Goal: Information Seeking & Learning: Learn about a topic

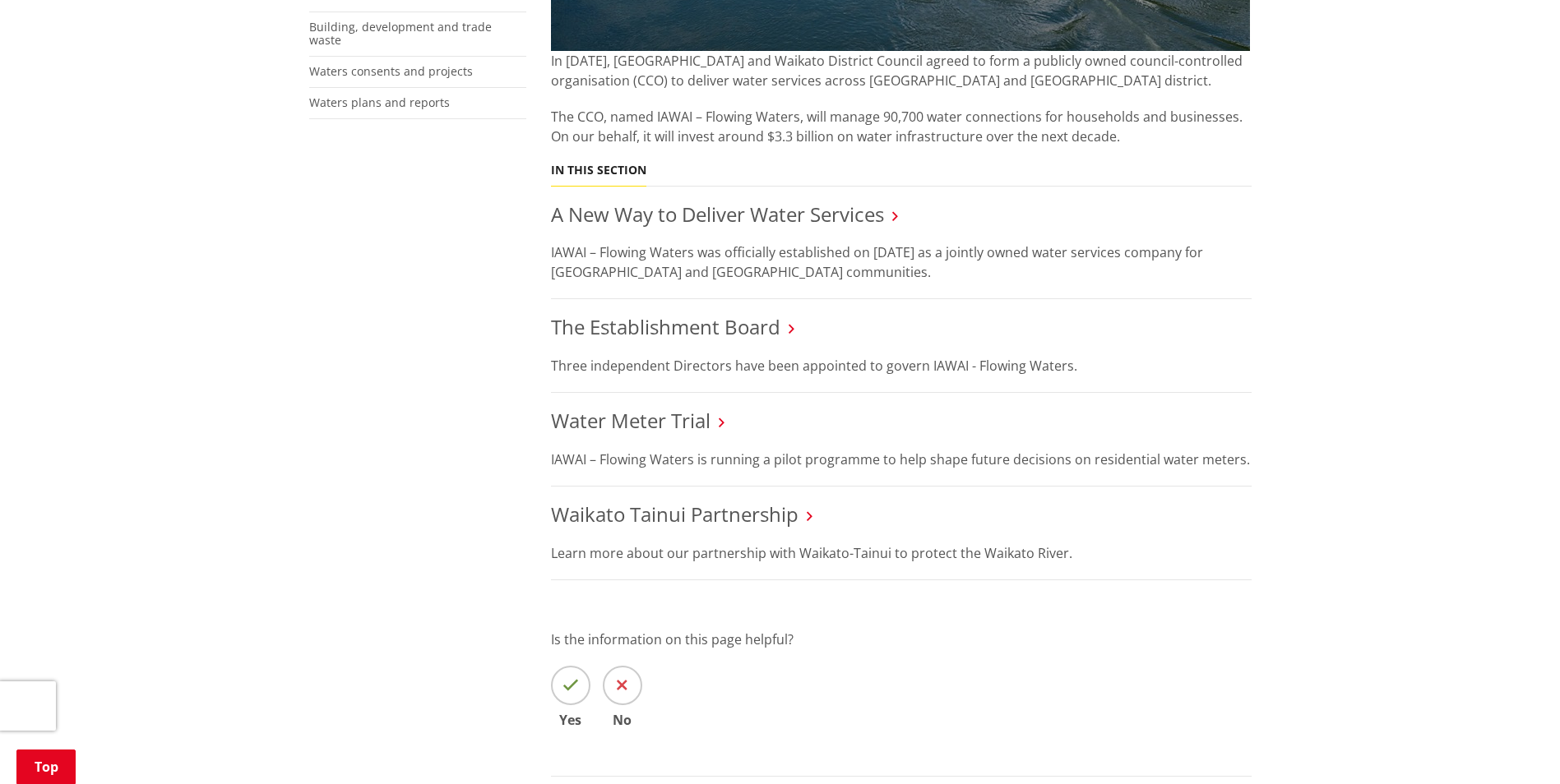
scroll to position [575, 0]
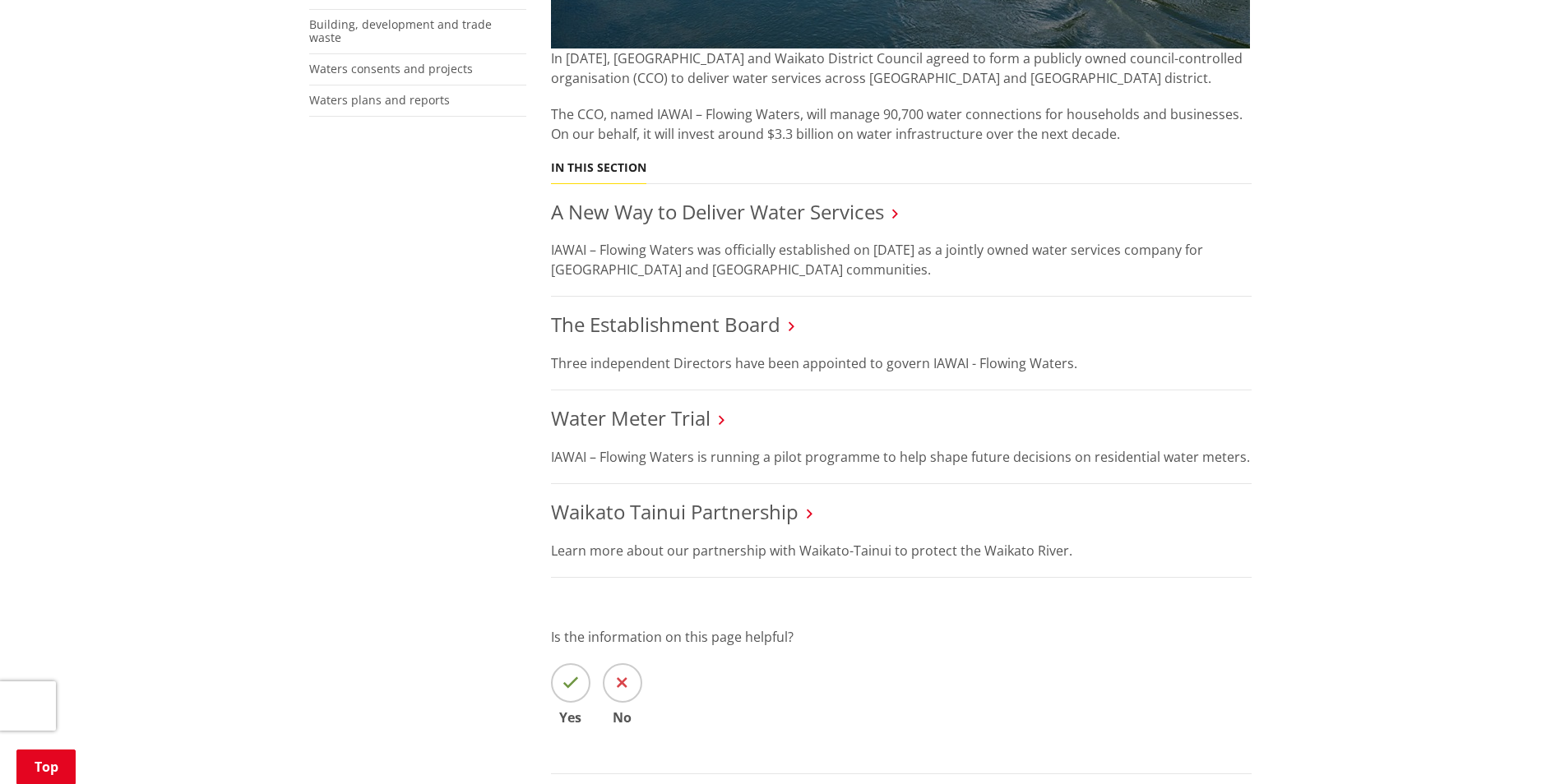
click at [794, 328] on icon at bounding box center [791, 326] width 6 height 15
click at [778, 320] on link "The Establishment Board" at bounding box center [666, 324] width 230 height 27
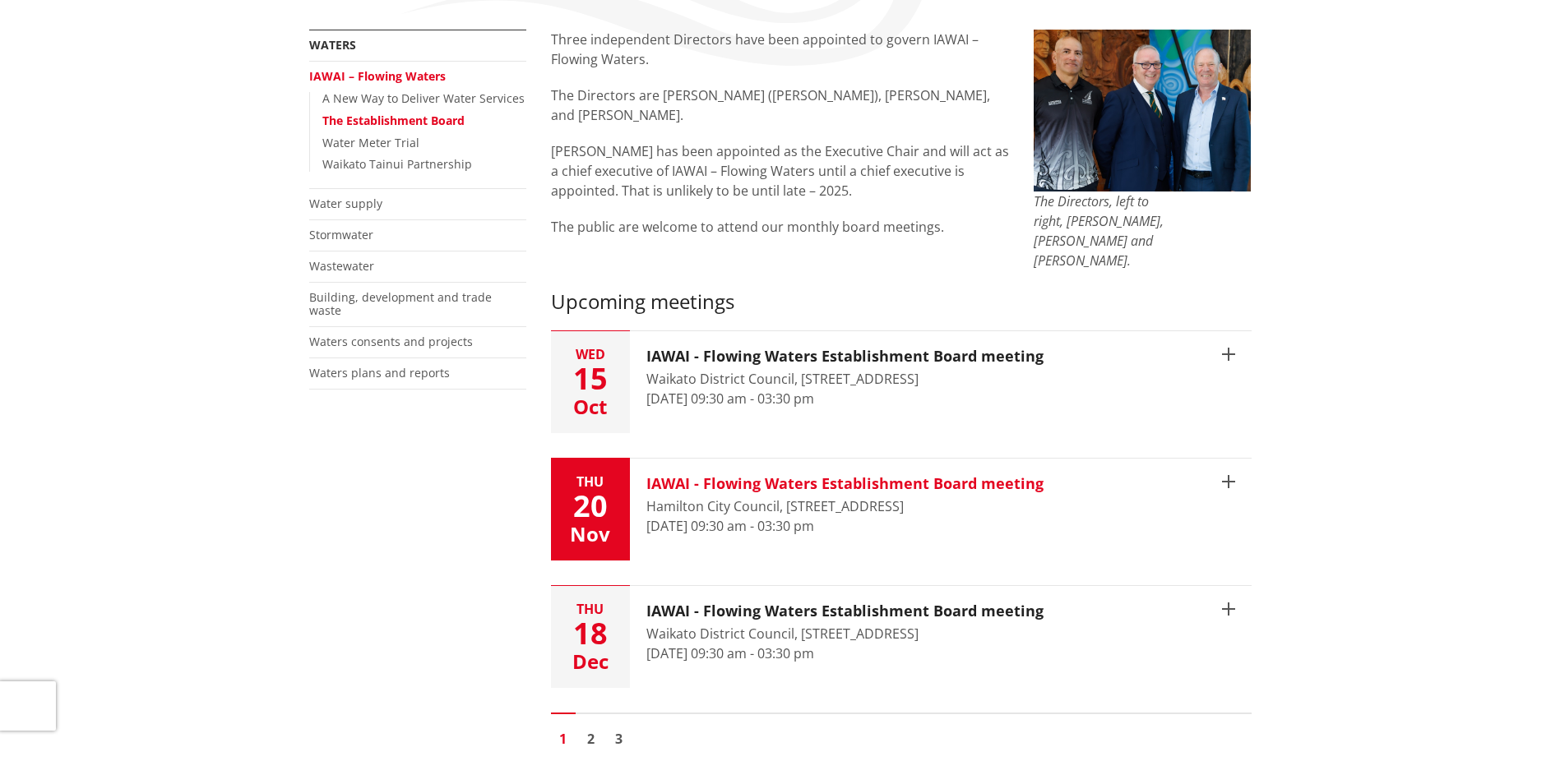
scroll to position [82, 0]
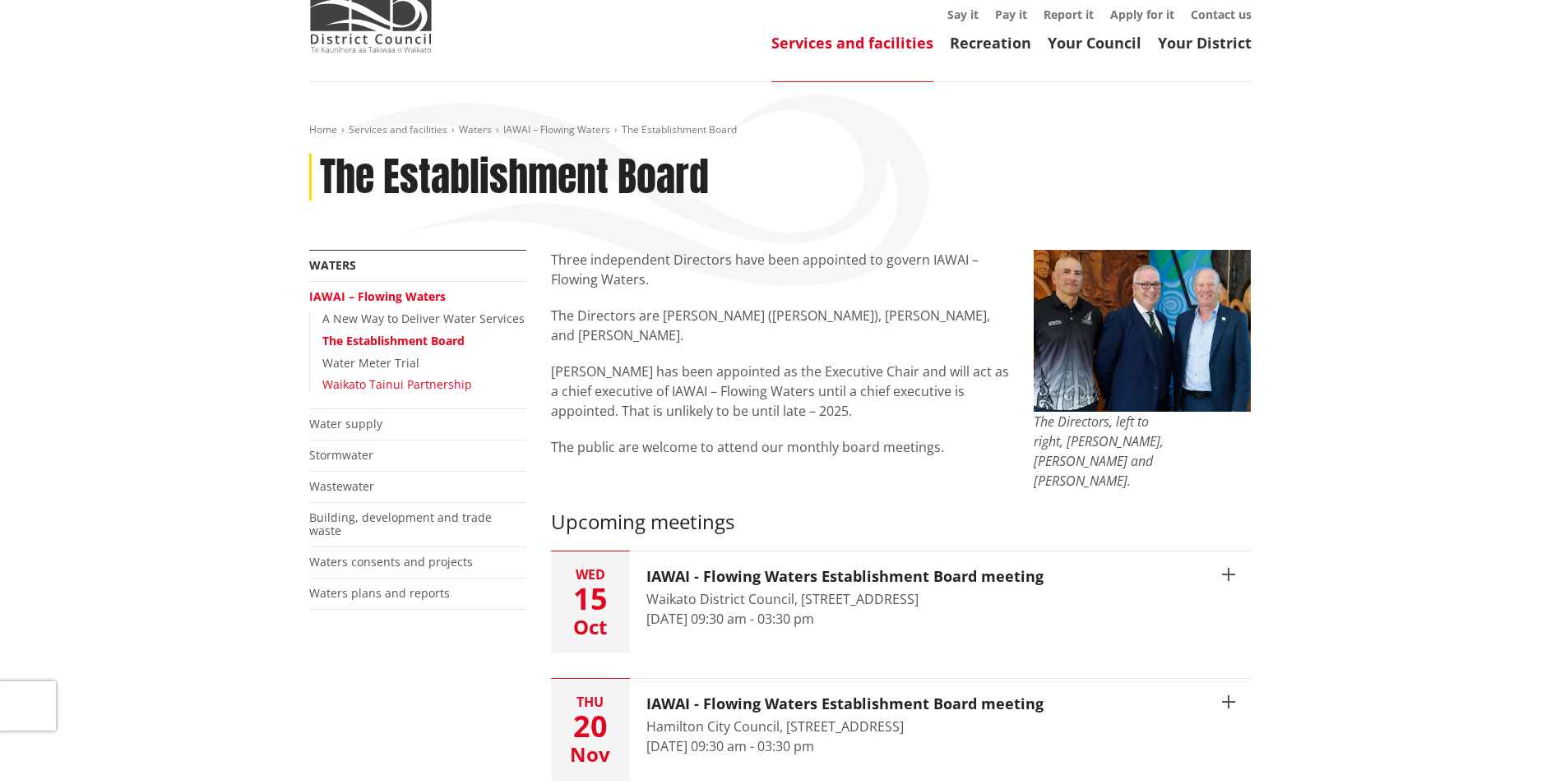
click at [370, 384] on link "Waikato Tainui Partnership" at bounding box center [397, 384] width 150 height 16
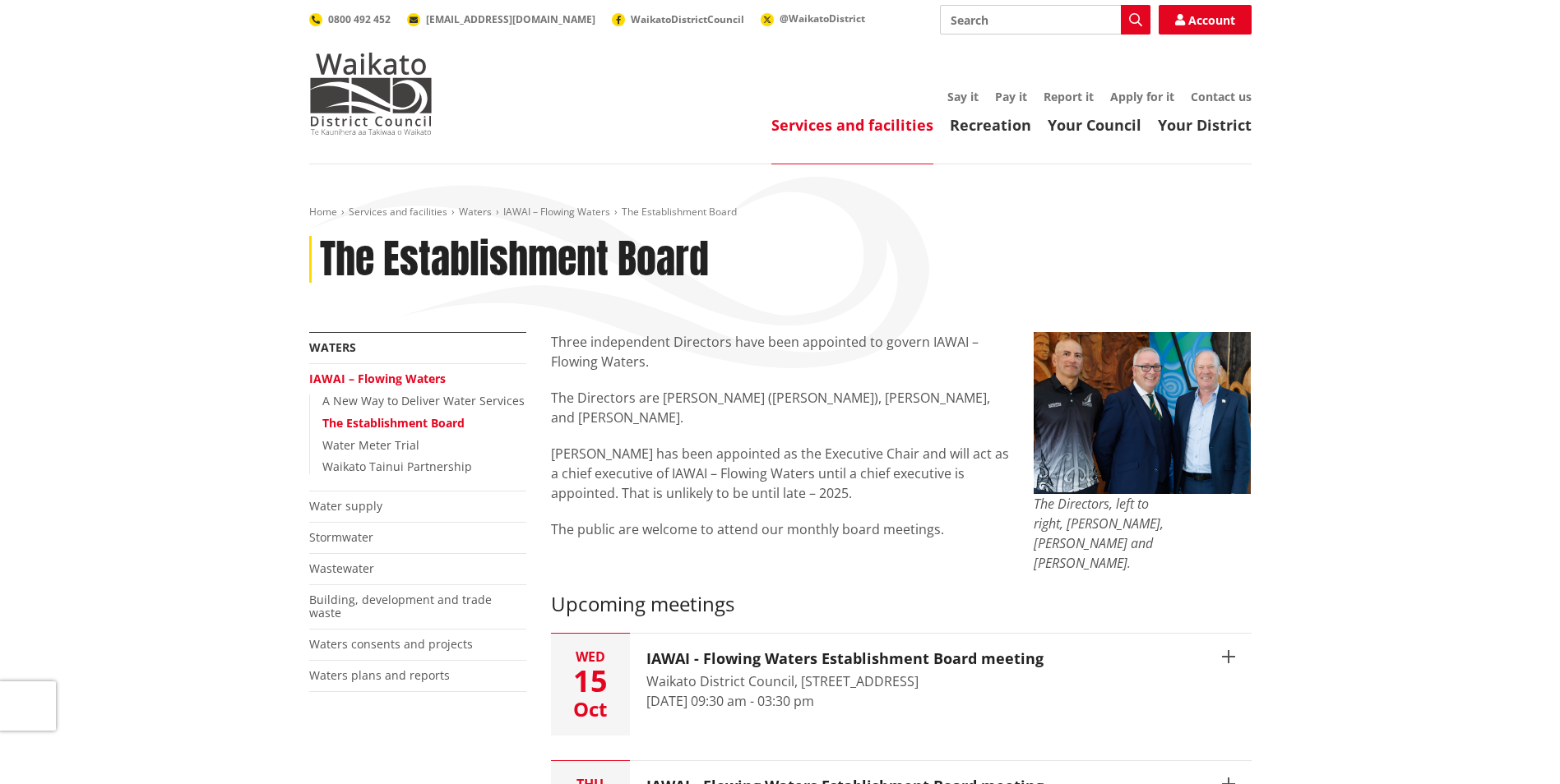
scroll to position [82, 0]
